Goal: Information Seeking & Learning: Learn about a topic

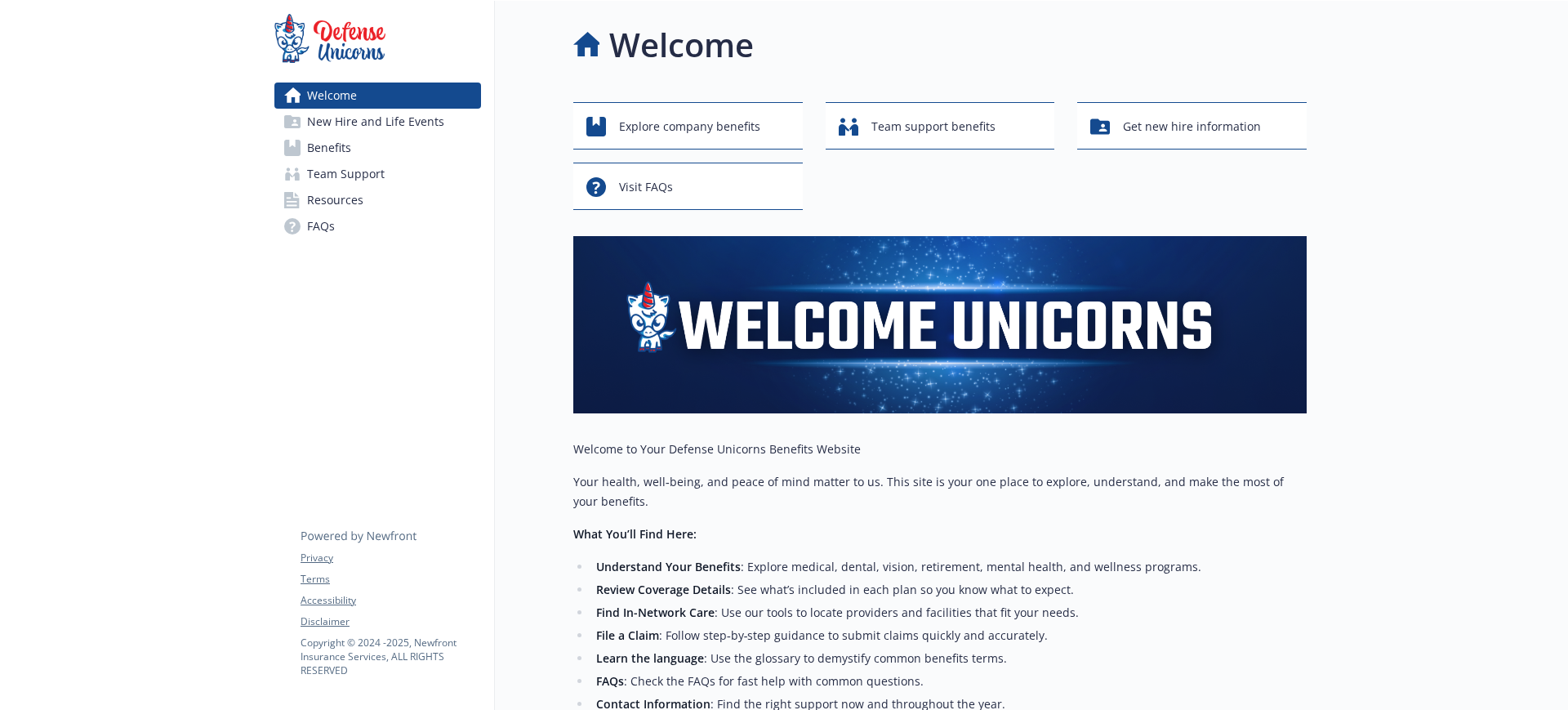
click at [1482, 304] on div at bounding box center [1437, 541] width 262 height 1080
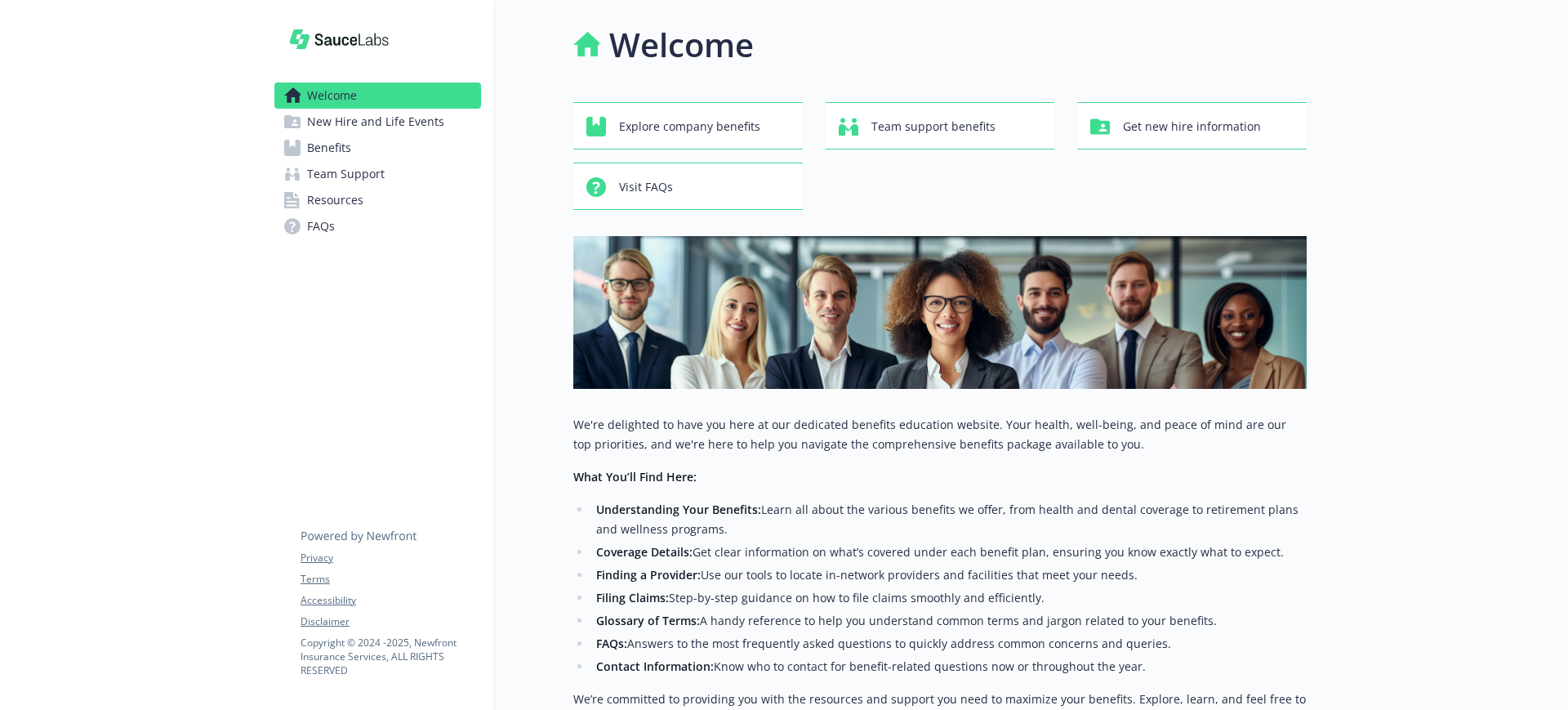
click at [368, 150] on link "Benefits" at bounding box center [378, 148] width 206 height 26
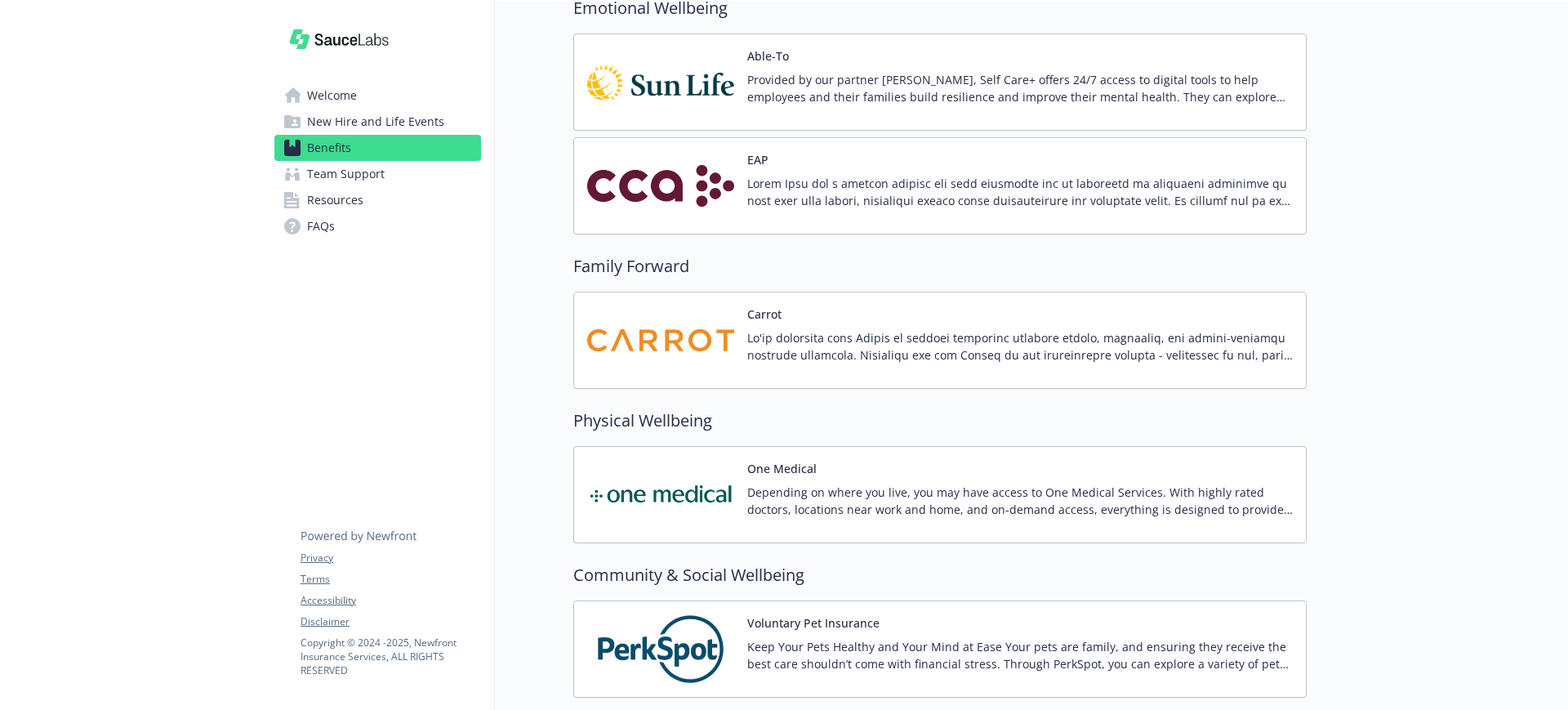
scroll to position [2858, 0]
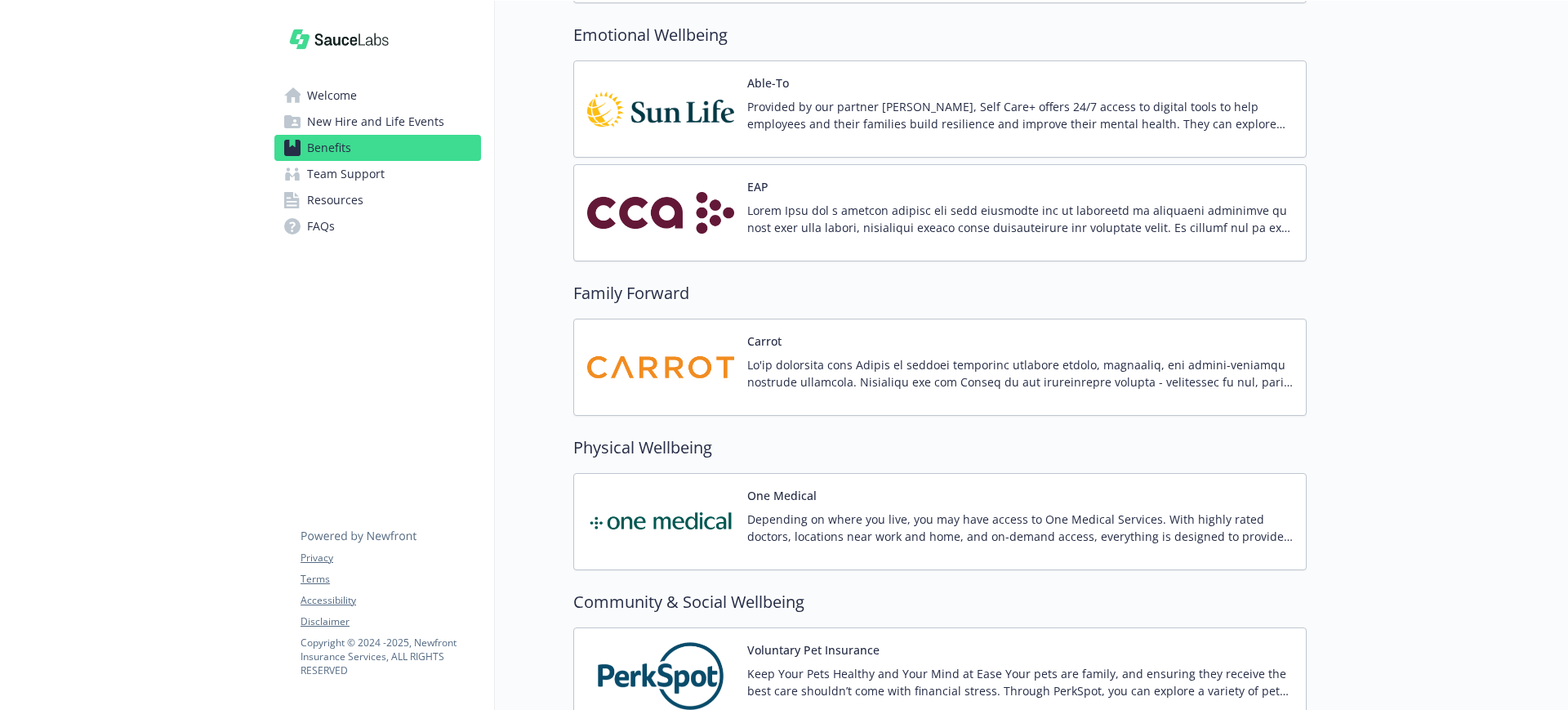
click at [759, 187] on button "EAP" at bounding box center [758, 186] width 21 height 17
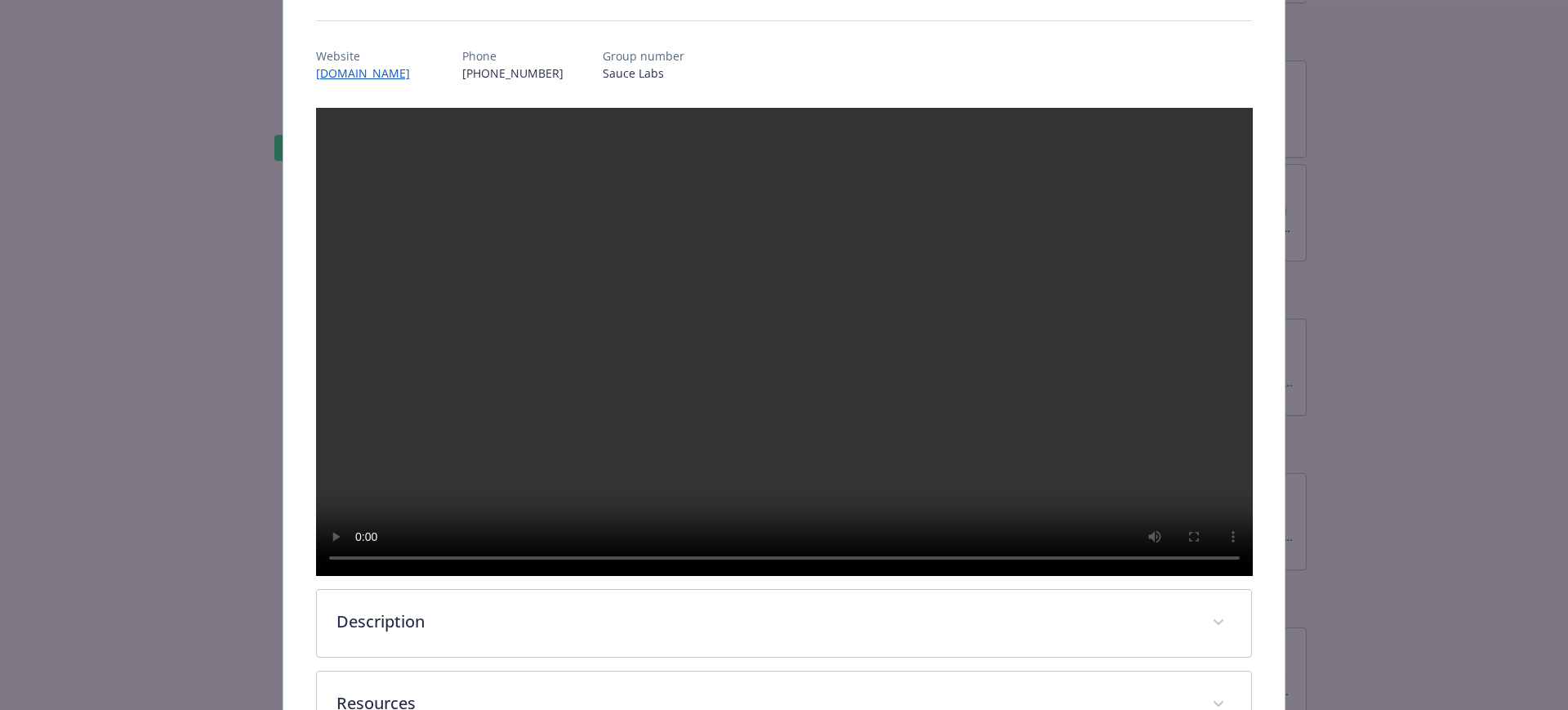
scroll to position [342, 0]
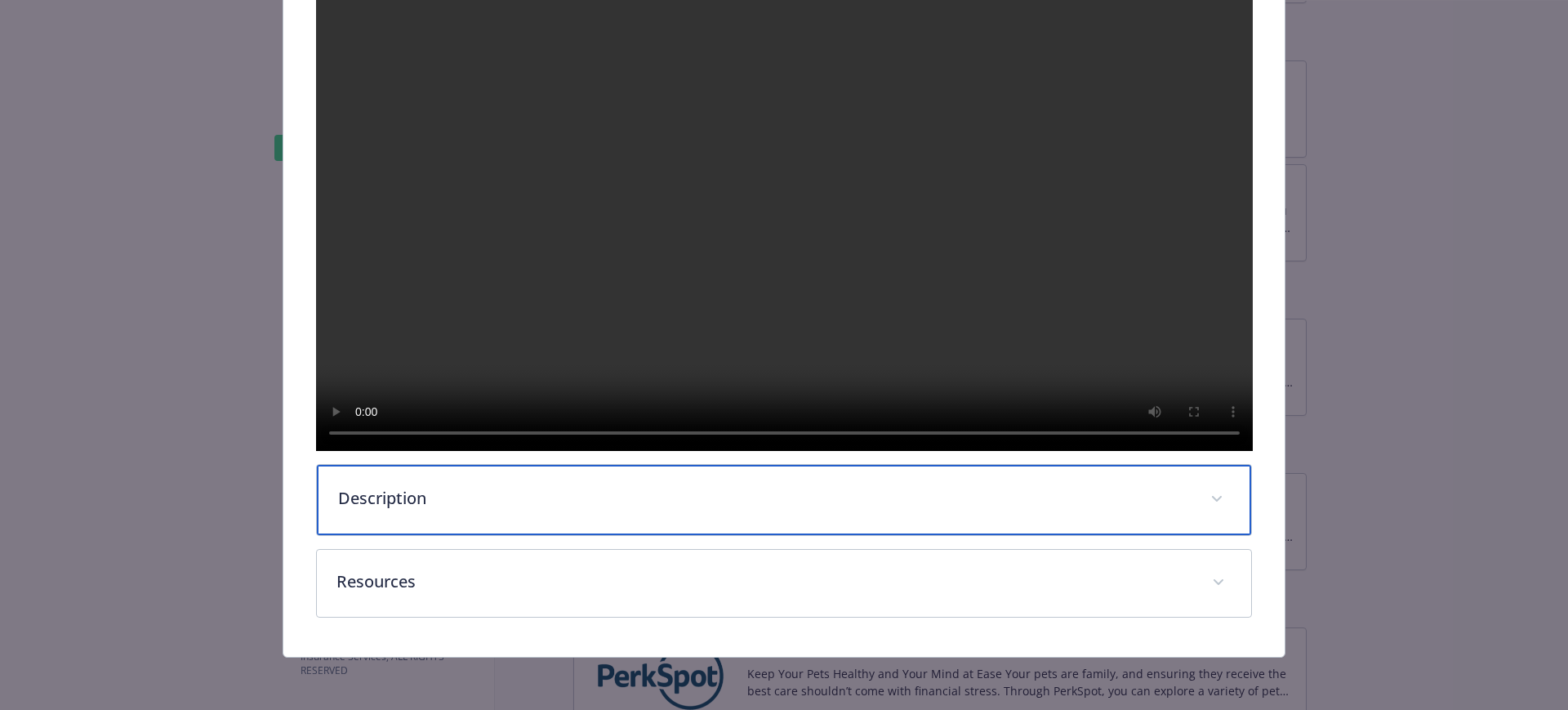
click at [348, 498] on p "Description" at bounding box center [764, 499] width 853 height 25
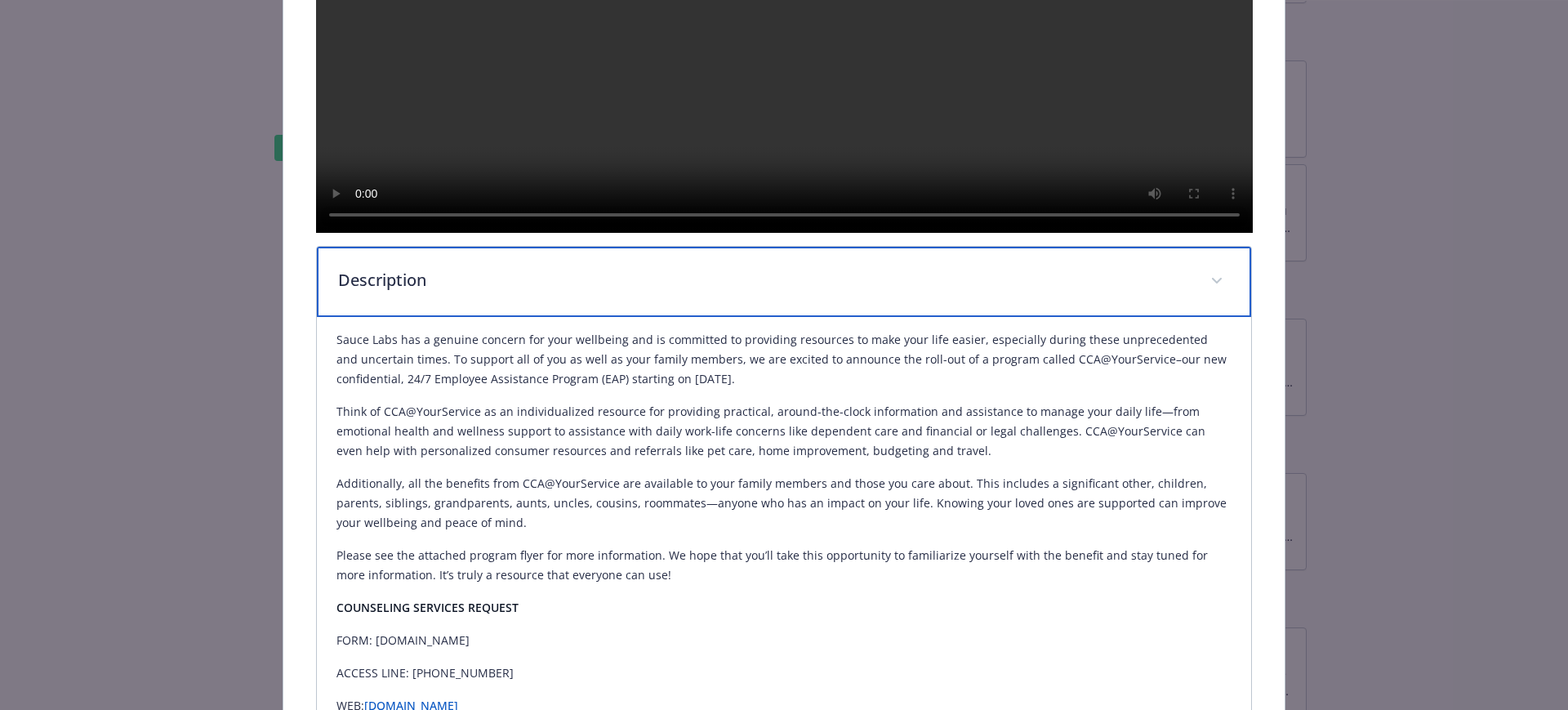
scroll to position [817, 0]
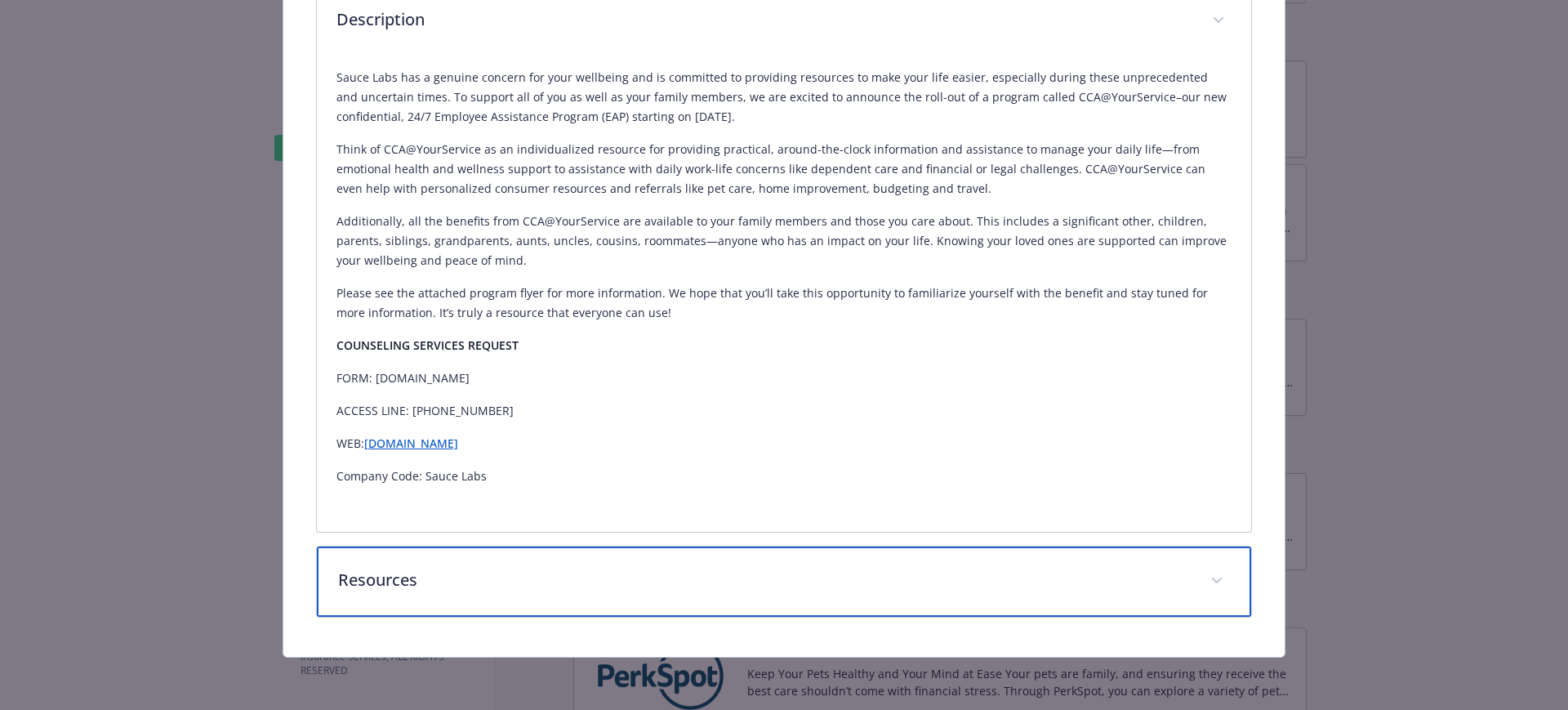
drag, startPoint x: 385, startPoint y: 585, endPoint x: 447, endPoint y: 588, distance: 62.1
click at [385, 585] on p "Resources" at bounding box center [764, 580] width 853 height 25
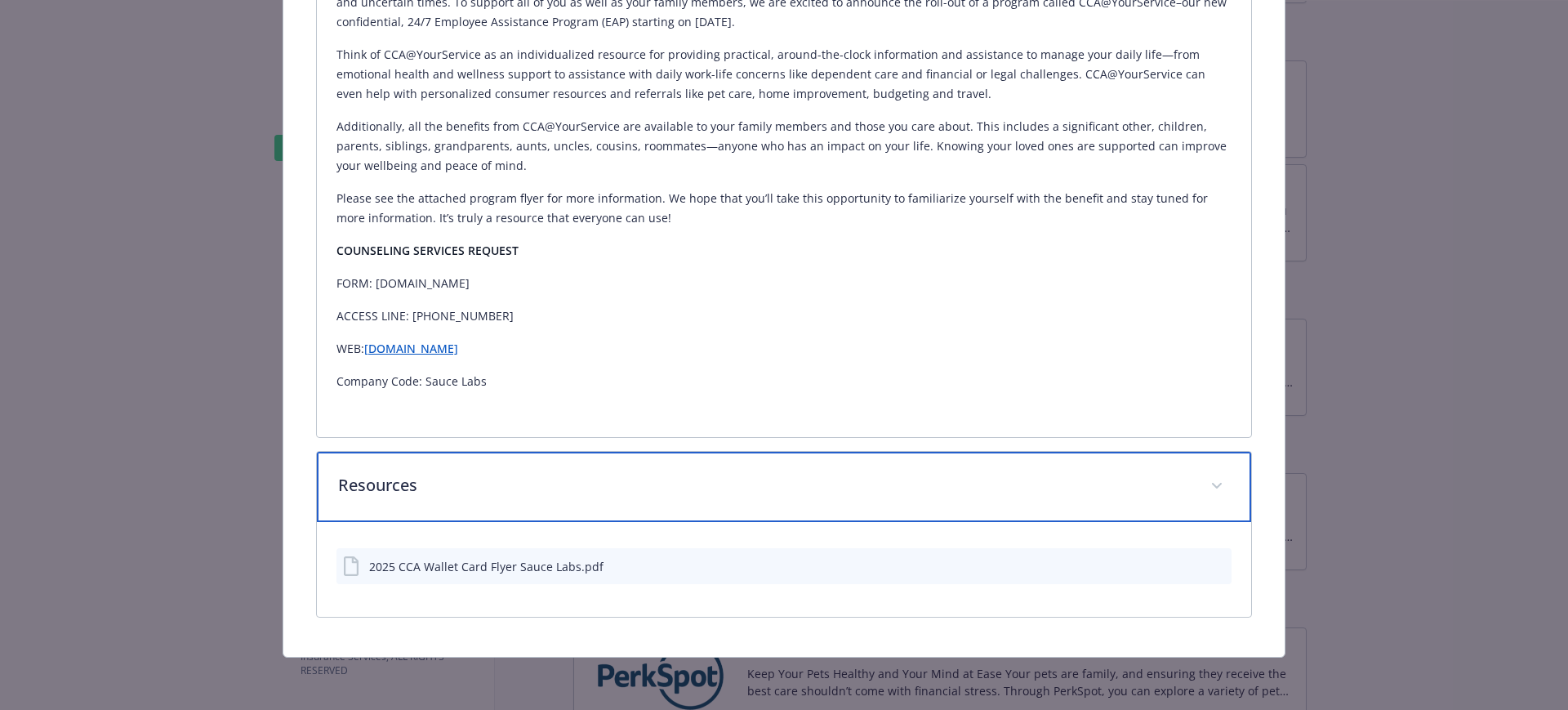
scroll to position [917, 0]
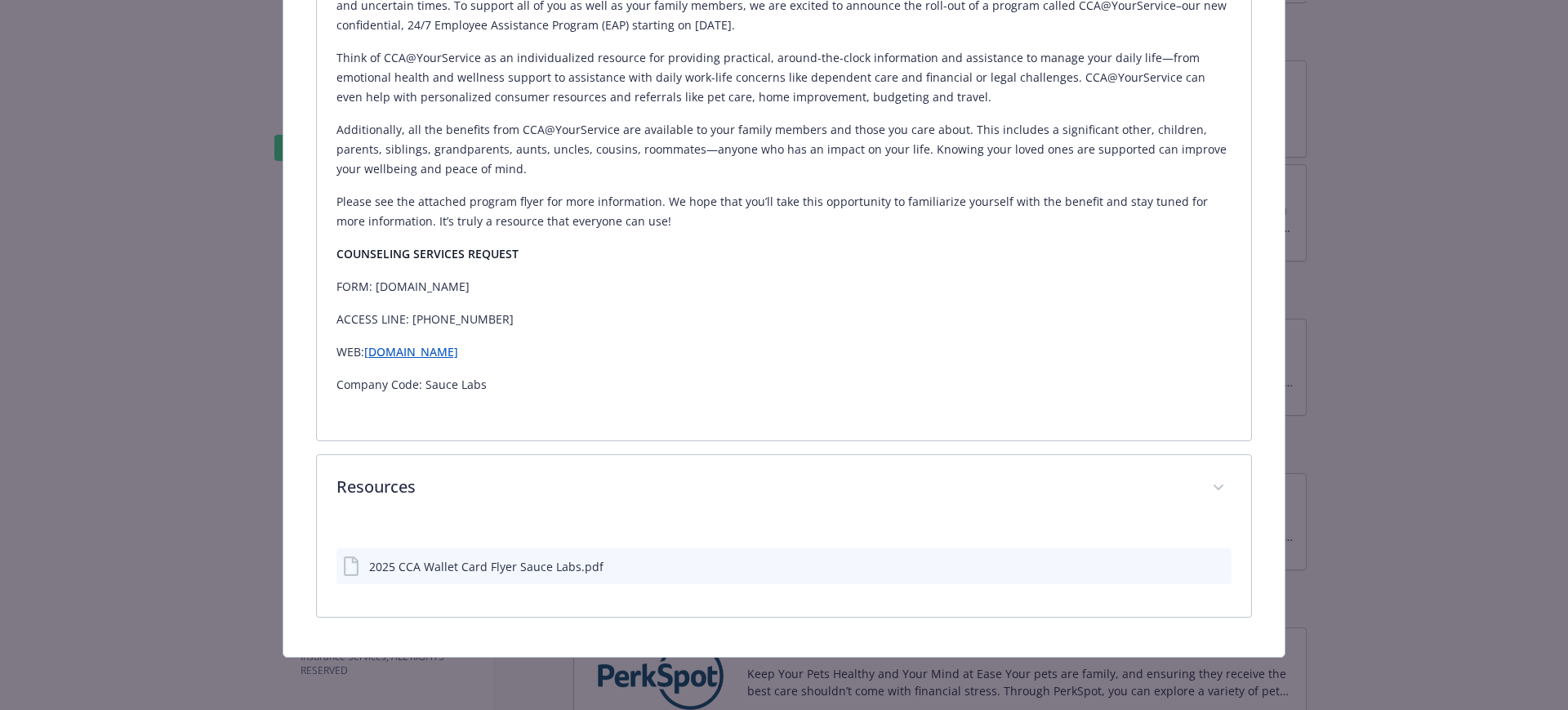
click at [1208, 562] on icon "preview file" at bounding box center [1216, 565] width 15 height 12
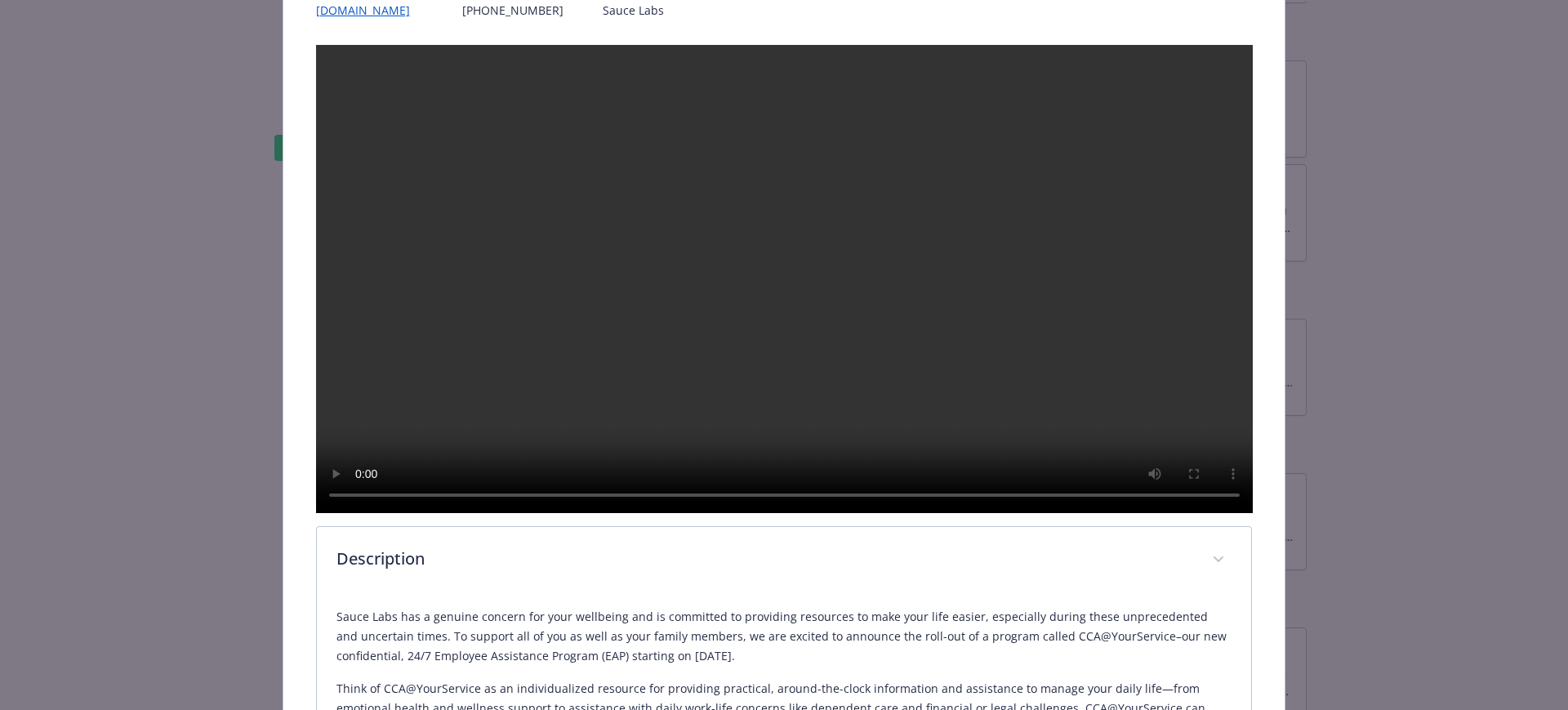
scroll to position [0, 0]
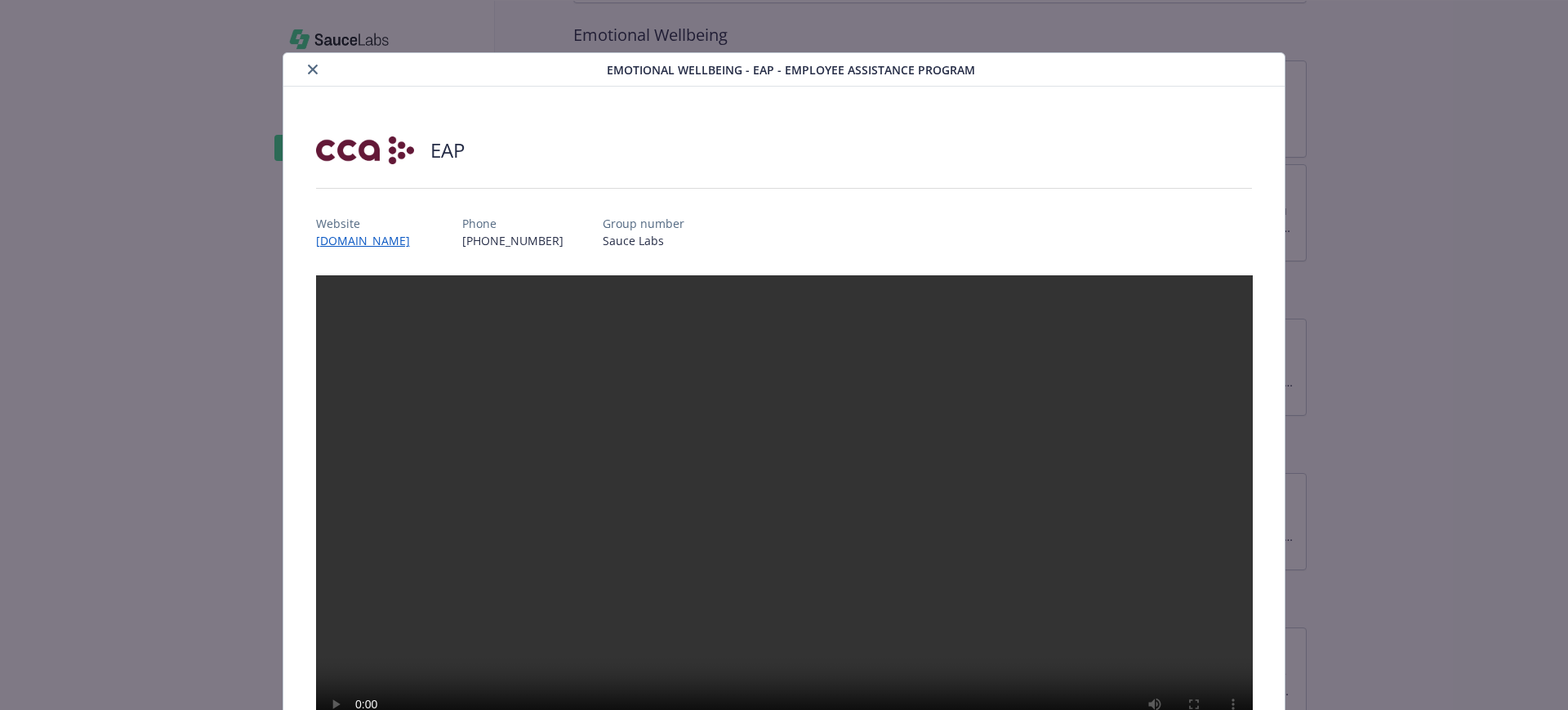
click at [303, 63] on button "close" at bounding box center [313, 69] width 20 height 20
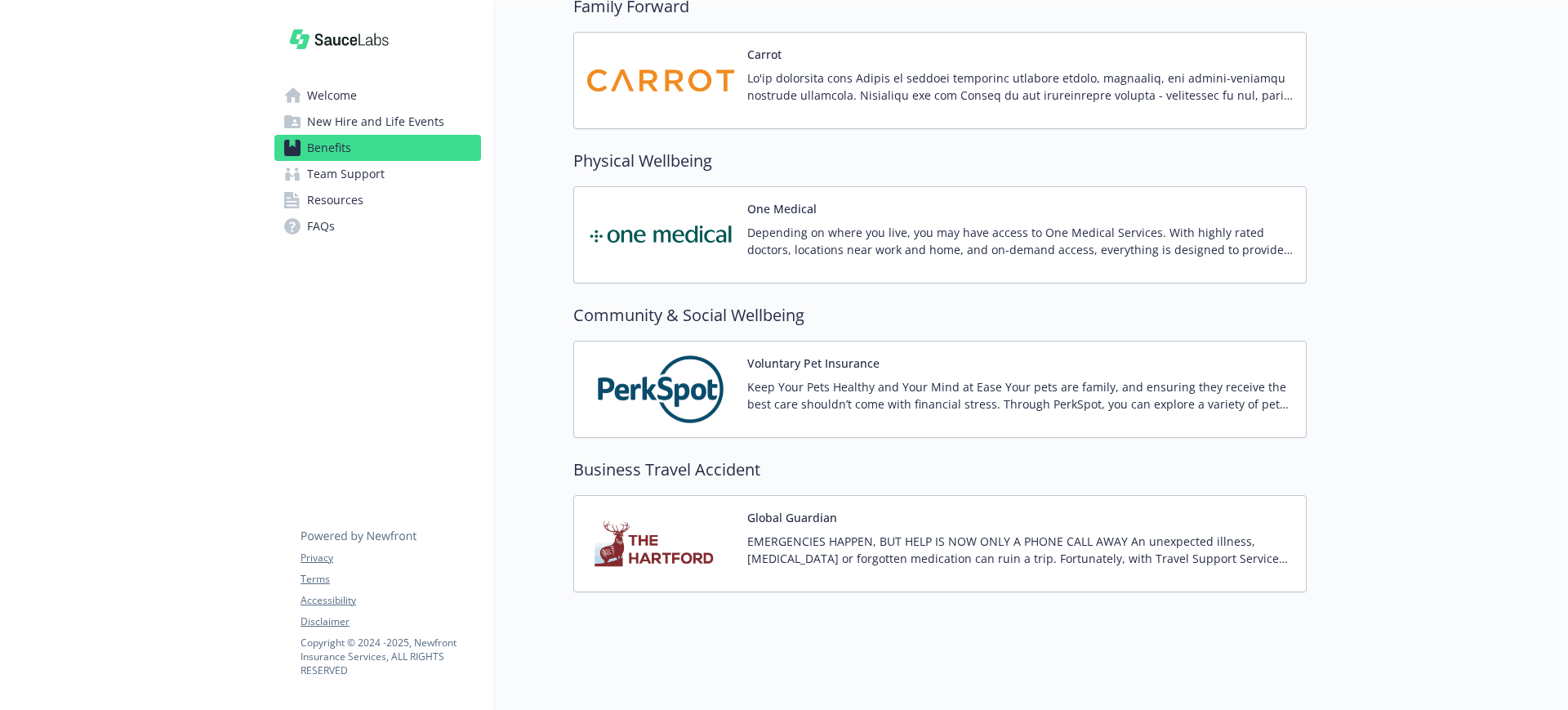
scroll to position [2854, 0]
